Goal: Task Accomplishment & Management: Manage account settings

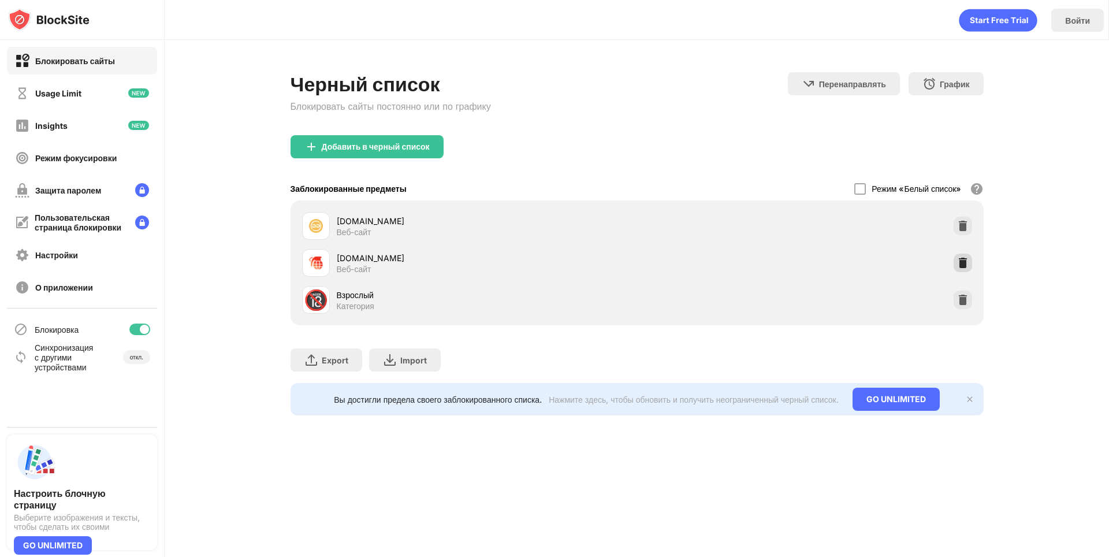
click at [961, 260] on img at bounding box center [963, 263] width 12 height 12
